Goal: Task Accomplishment & Management: Manage account settings

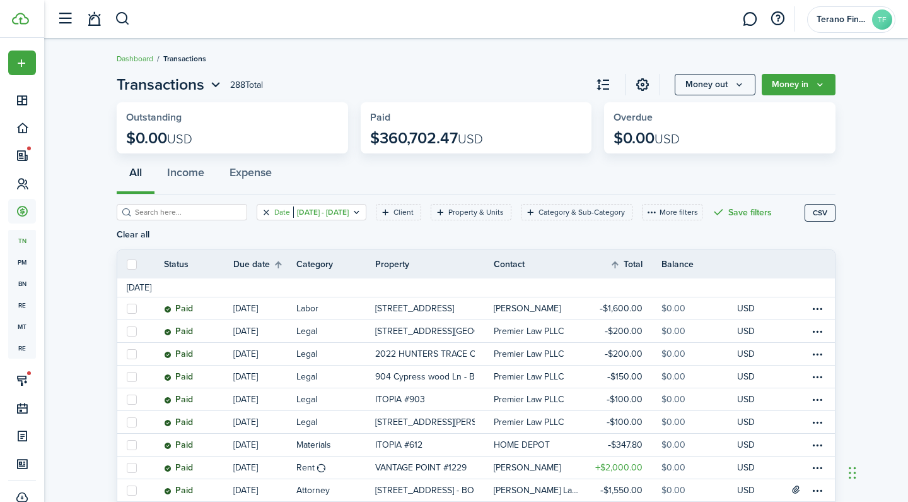
click at [265, 210] on button "Clear filter" at bounding box center [266, 212] width 11 height 10
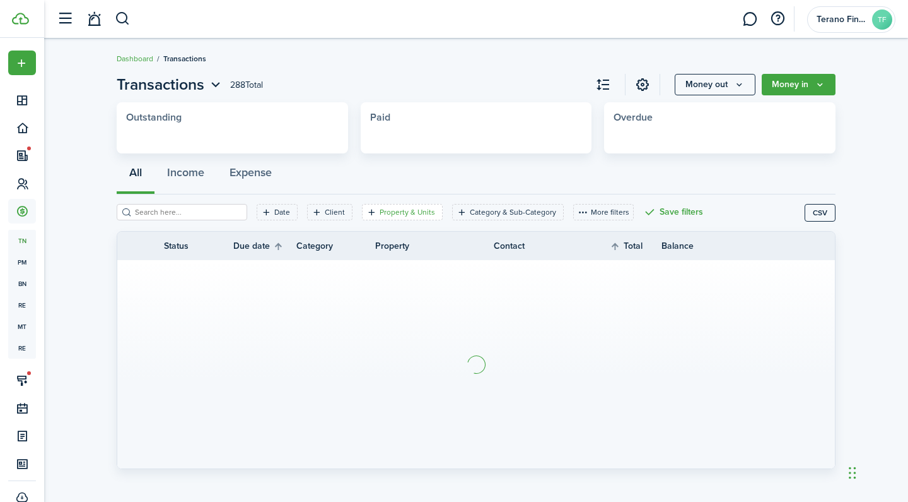
click at [418, 209] on filter-tag-label "Property & Units" at bounding box center [408, 211] width 56 height 11
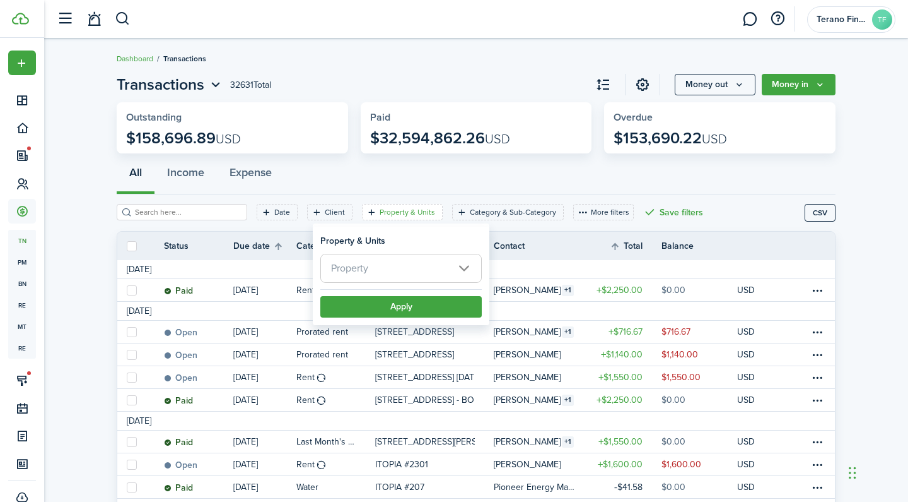
click at [431, 273] on span "Property" at bounding box center [401, 268] width 160 height 28
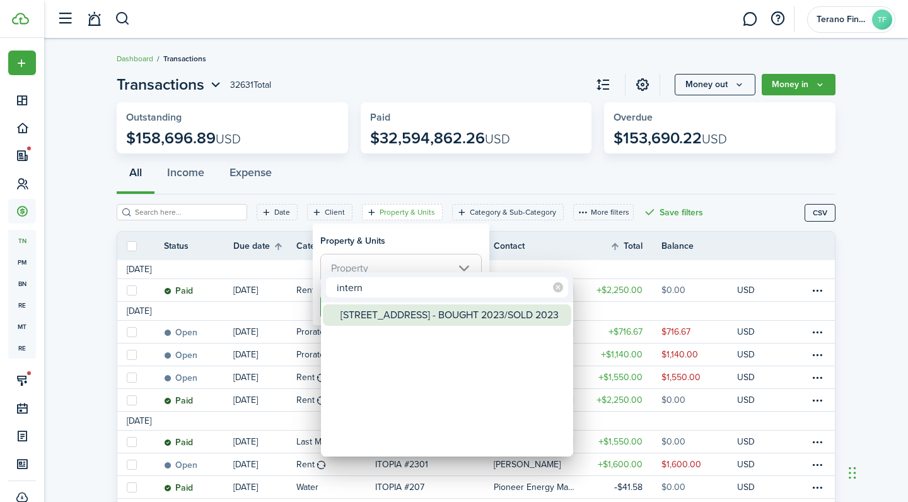
type input "intern"
click at [430, 312] on div "[STREET_ADDRESS] - BOUGHT 2023/SOLD 2023" at bounding box center [452, 314] width 223 height 21
type input "[STREET_ADDRESS] - BOUGHT 2023/SOLD 2023"
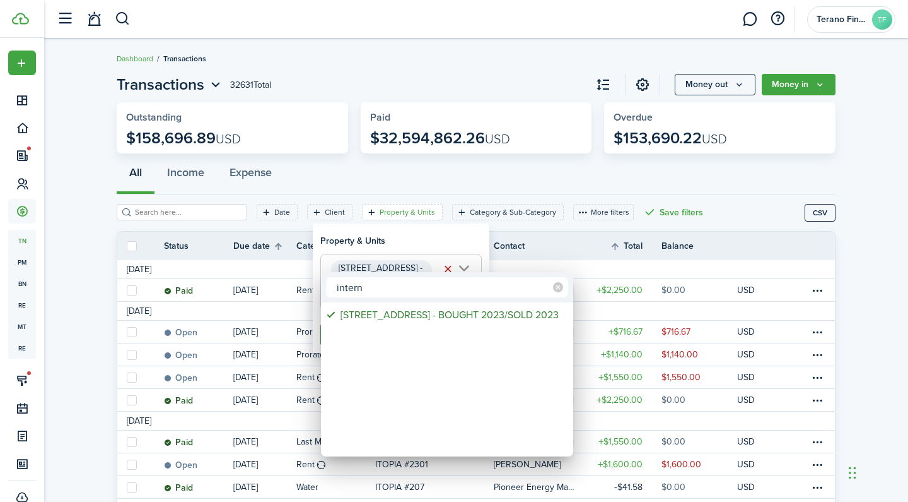
click at [442, 226] on div at bounding box center [454, 250] width 1110 height 703
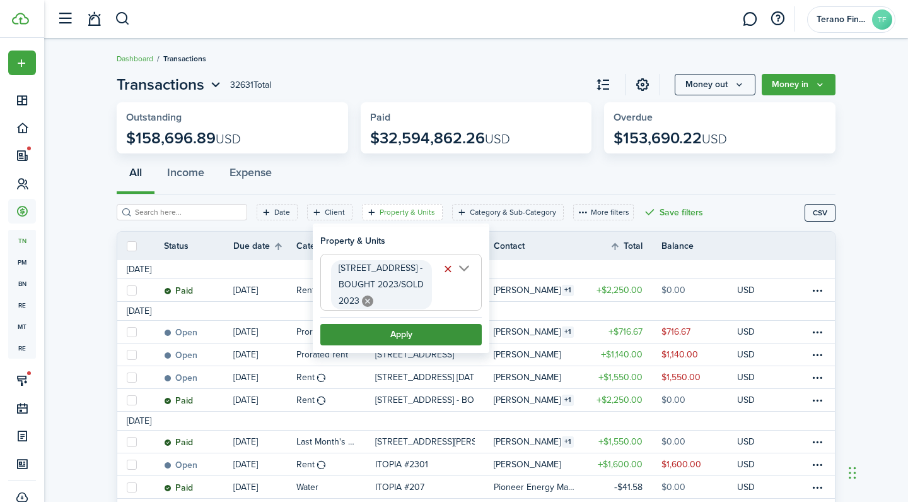
click at [434, 337] on button "Apply" at bounding box center [400, 334] width 161 height 21
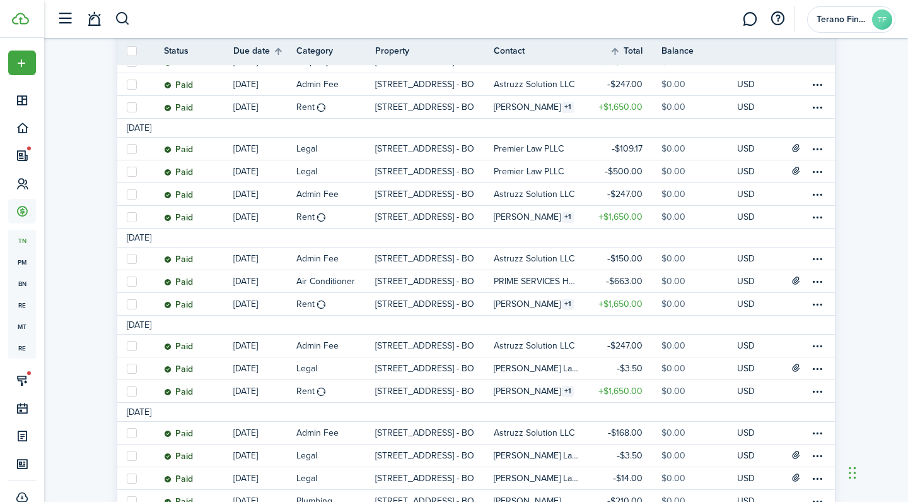
scroll to position [707, 0]
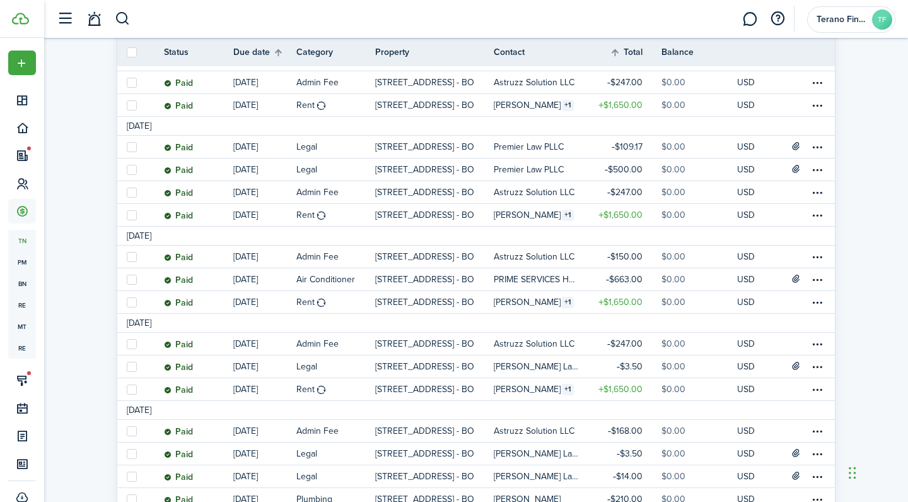
click at [863, 167] on invoice-list "Transactions 50 Total Money out Money in Outstanding $0.00 USD Paid $90,562.29 …" at bounding box center [476, 163] width 864 height 1607
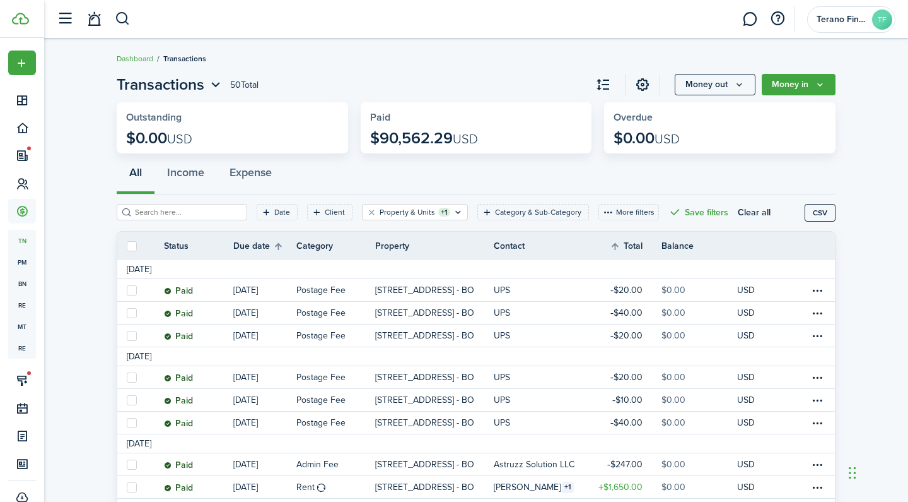
scroll to position [0, 0]
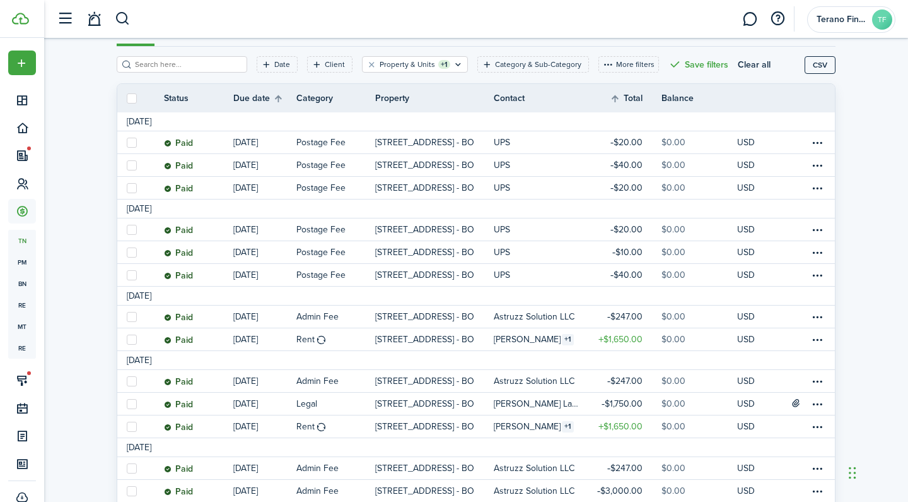
drag, startPoint x: 849, startPoint y: 474, endPoint x: 862, endPoint y: 501, distance: 30.2
click at [862, 501] on div "Chat Widget" at bounding box center [876, 471] width 63 height 61
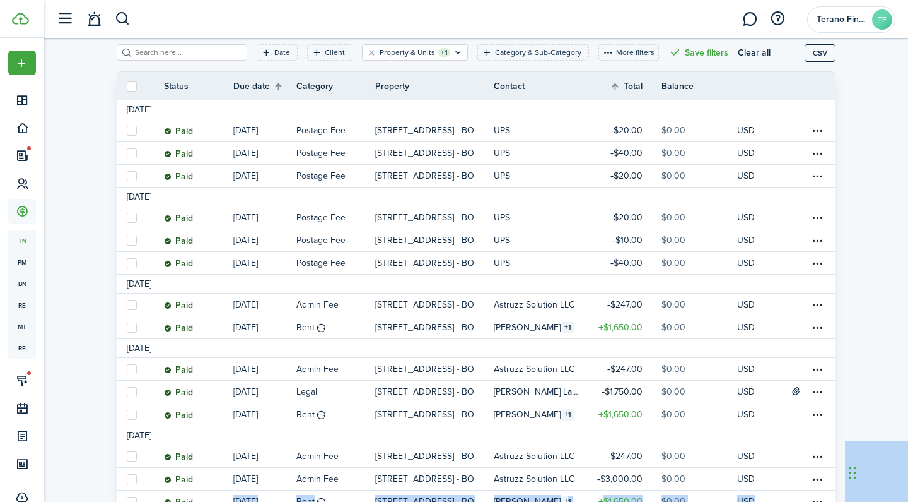
drag, startPoint x: 854, startPoint y: 472, endPoint x: 874, endPoint y: 481, distance: 21.7
click at [874, 481] on div "Chat Widget" at bounding box center [876, 471] width 63 height 61
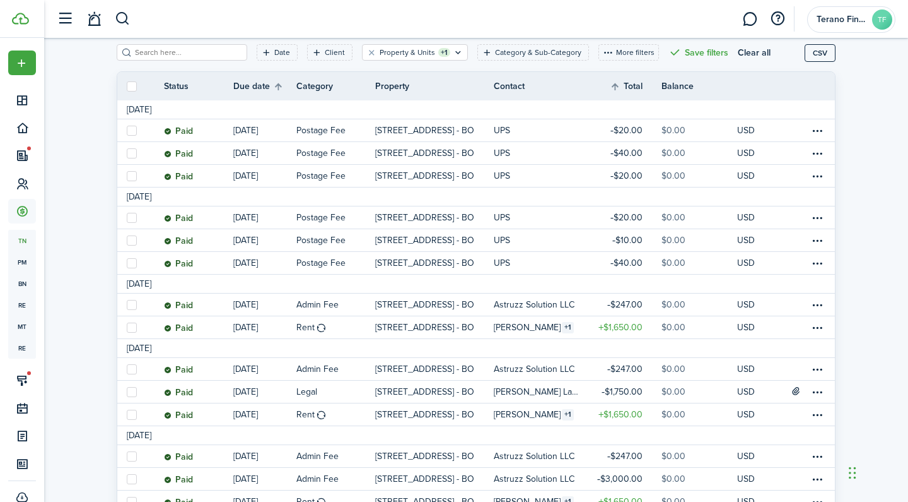
drag, startPoint x: 853, startPoint y: 469, endPoint x: 855, endPoint y: 485, distance: 15.9
click at [855, 485] on div "Chat Widget" at bounding box center [876, 471] width 63 height 61
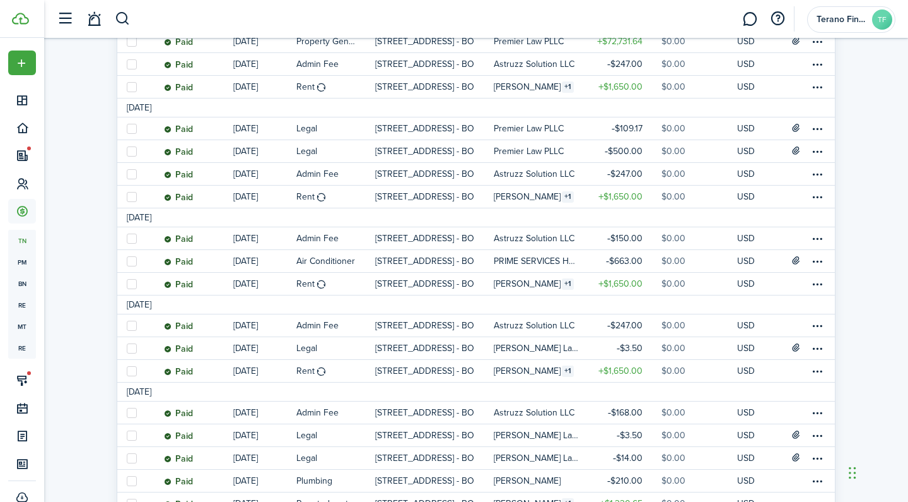
scroll to position [738, 0]
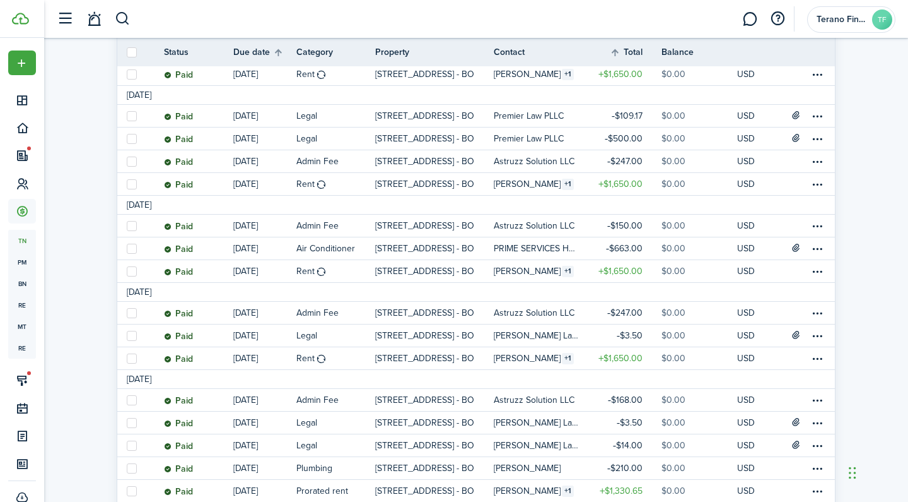
click at [887, 288] on invoice-list "Transactions 50 Total Money out Money in Outstanding $0.00 USD Paid $90,562.29 …" at bounding box center [476, 132] width 864 height 1607
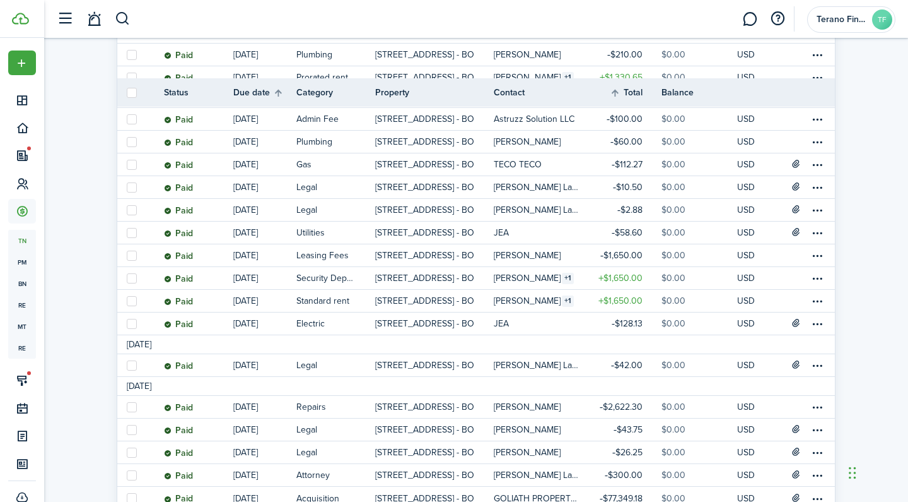
scroll to position [1200, 0]
